Goal: Find specific page/section: Find specific page/section

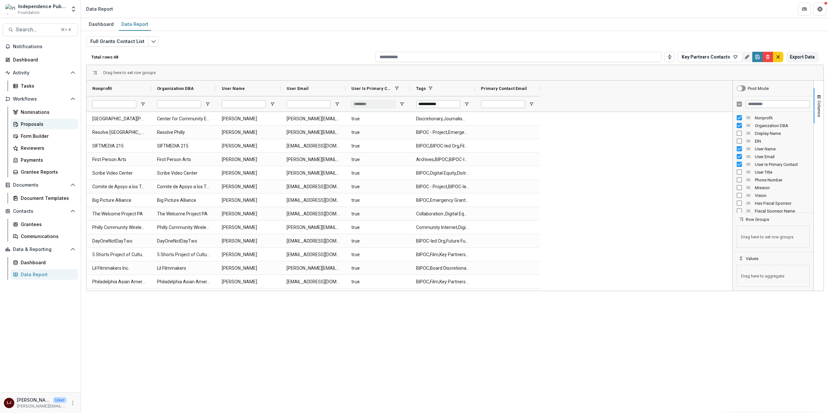
click at [35, 124] on div "Proposals" at bounding box center [47, 124] width 52 height 7
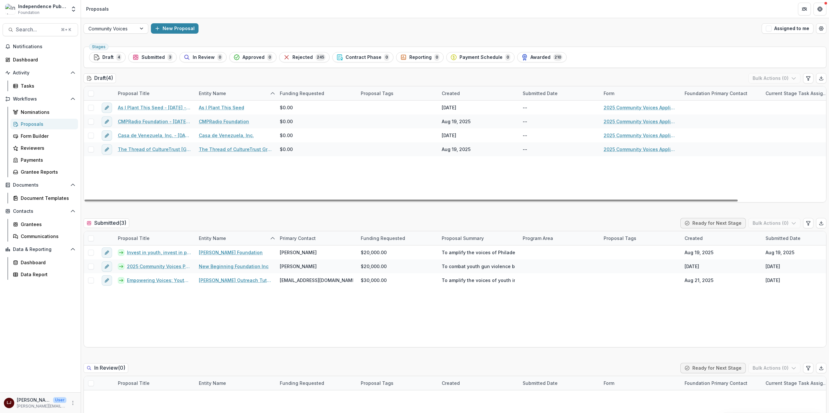
click at [174, 169] on div "As I Plant This Seed - [DATE] - [DATE] Community Voices Application As I Plant …" at bounding box center [503, 152] width 839 height 102
click at [319, 308] on div "Invest in youth, invest in peace. [PERSON_NAME] Foundation [PERSON_NAME] $20,00…" at bounding box center [625, 297] width 1082 height 102
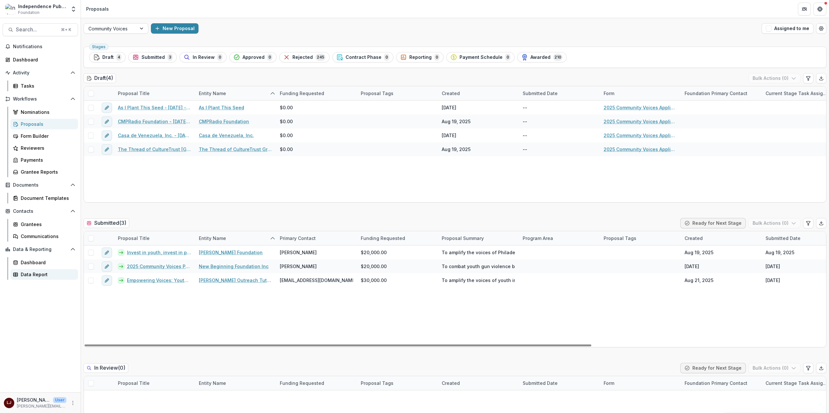
click at [36, 276] on div "Data Report" at bounding box center [47, 274] width 52 height 7
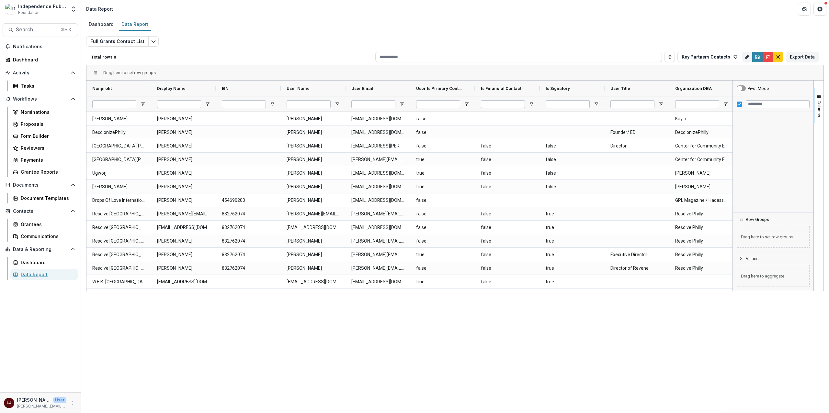
type input "********"
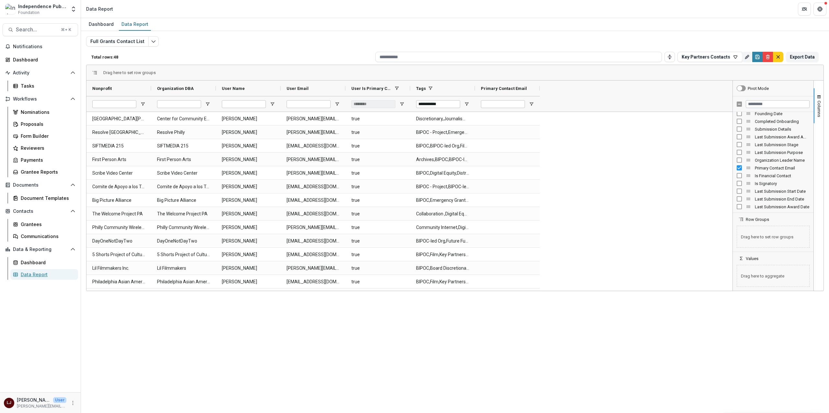
scroll to position [229, 0]
